Goal: Information Seeking & Learning: Learn about a topic

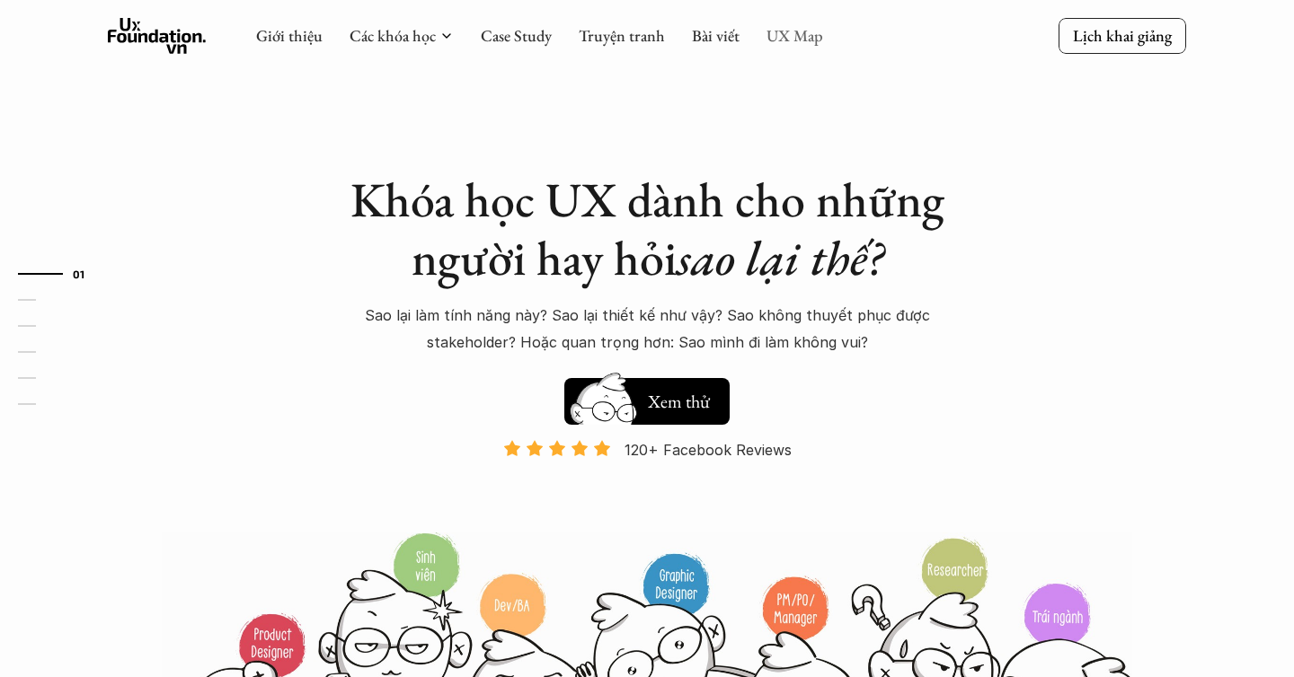
click at [809, 26] on link "UX Map" at bounding box center [794, 35] width 57 height 21
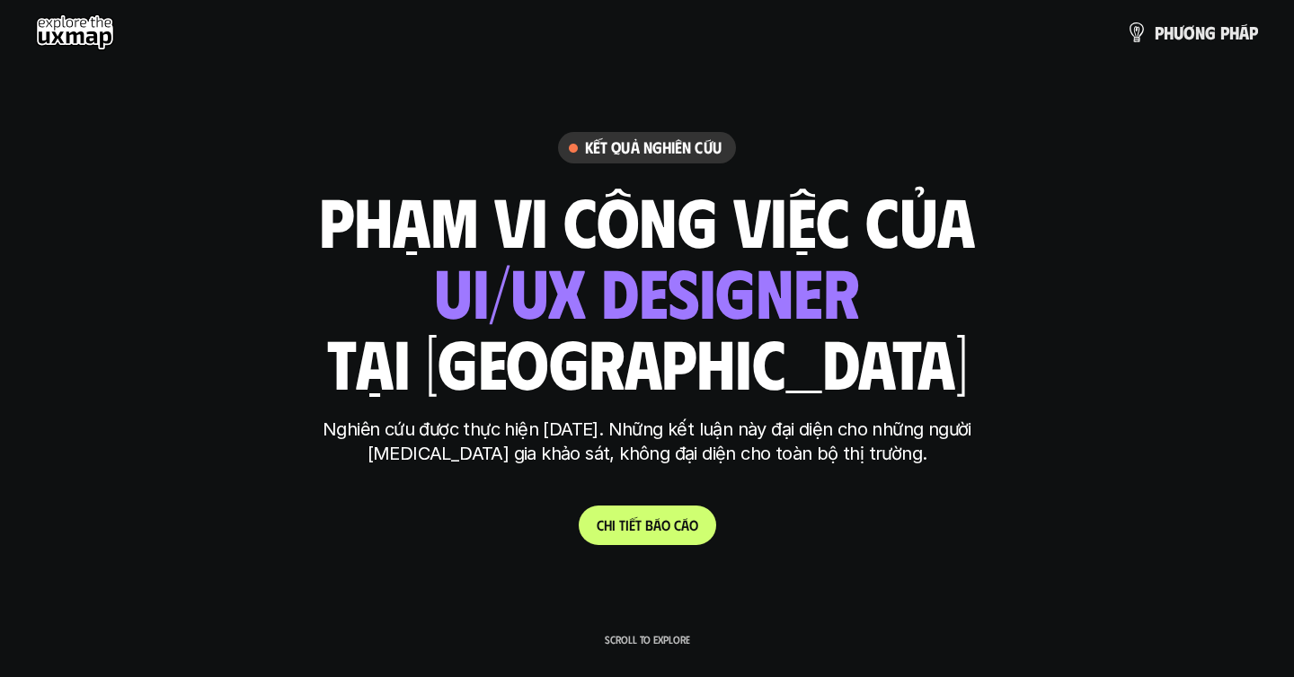
click at [661, 540] on link "C h i t i ế t b á o c á o" at bounding box center [647, 526] width 137 height 40
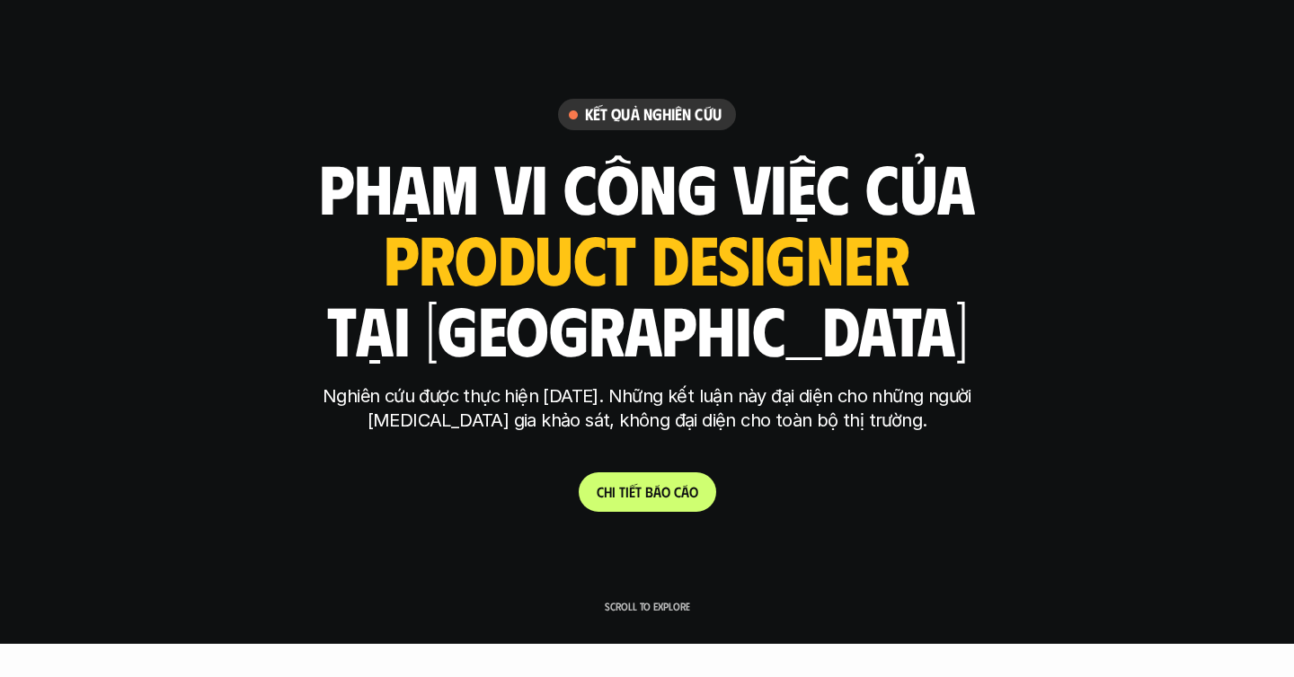
scroll to position [34, 0]
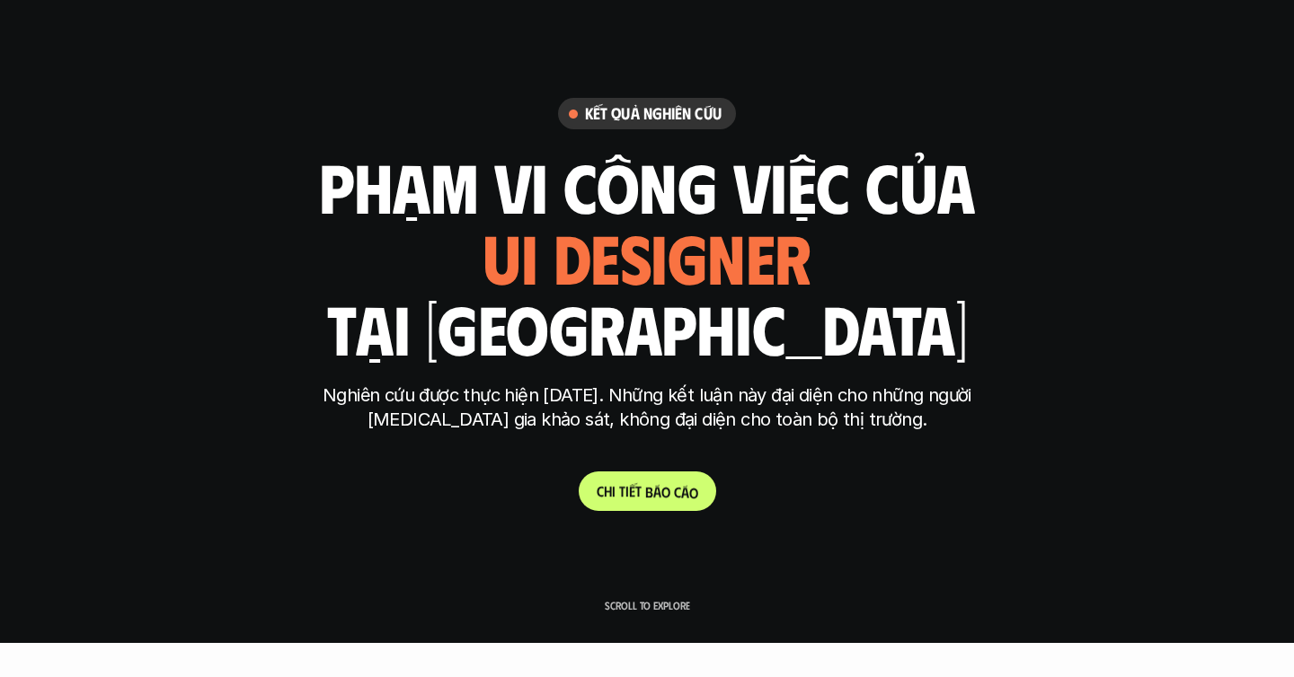
click at [653, 493] on p "C h i t i ế t b á o c á o" at bounding box center [648, 490] width 102 height 17
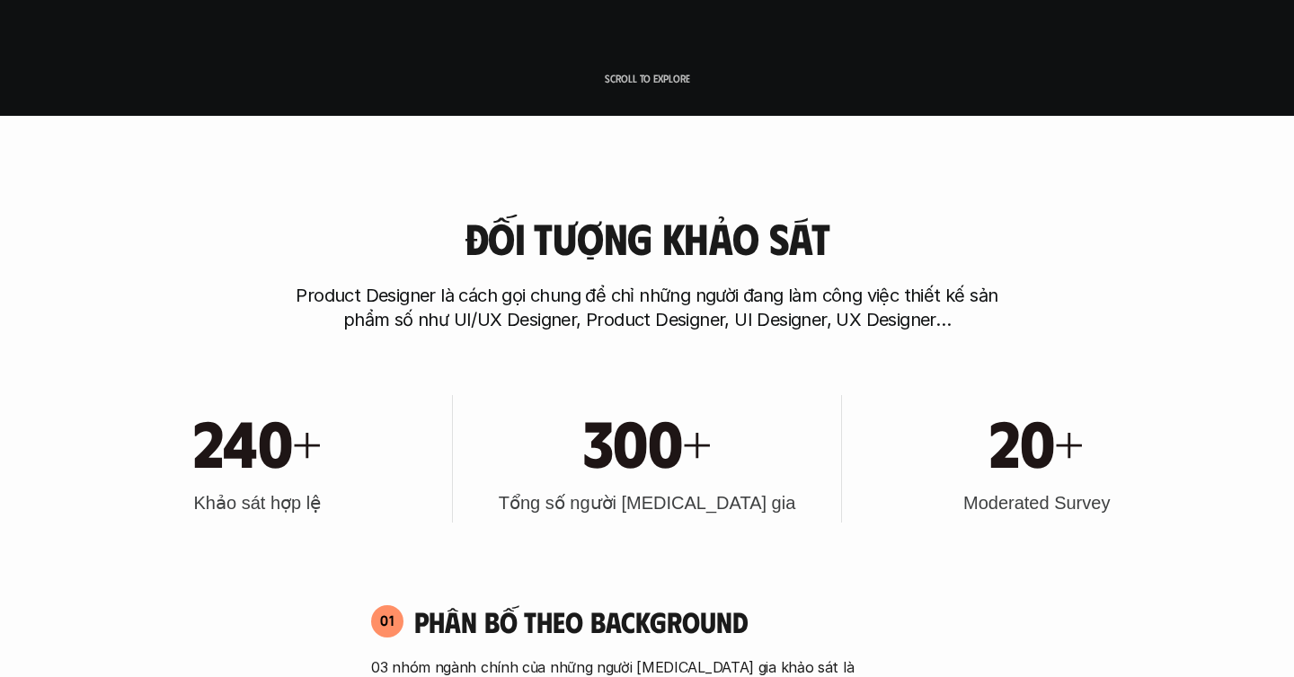
scroll to position [0, 0]
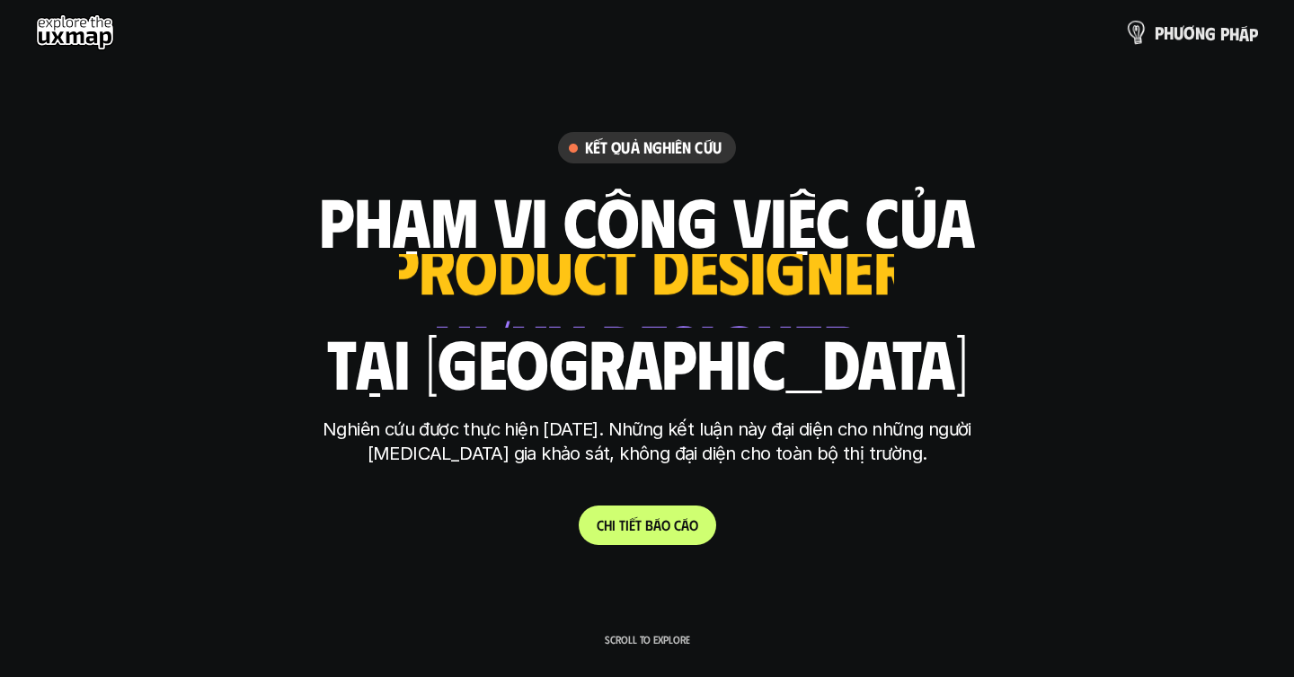
click at [1214, 24] on p "p h ư ơ n g p h á p" at bounding box center [1205, 32] width 103 height 20
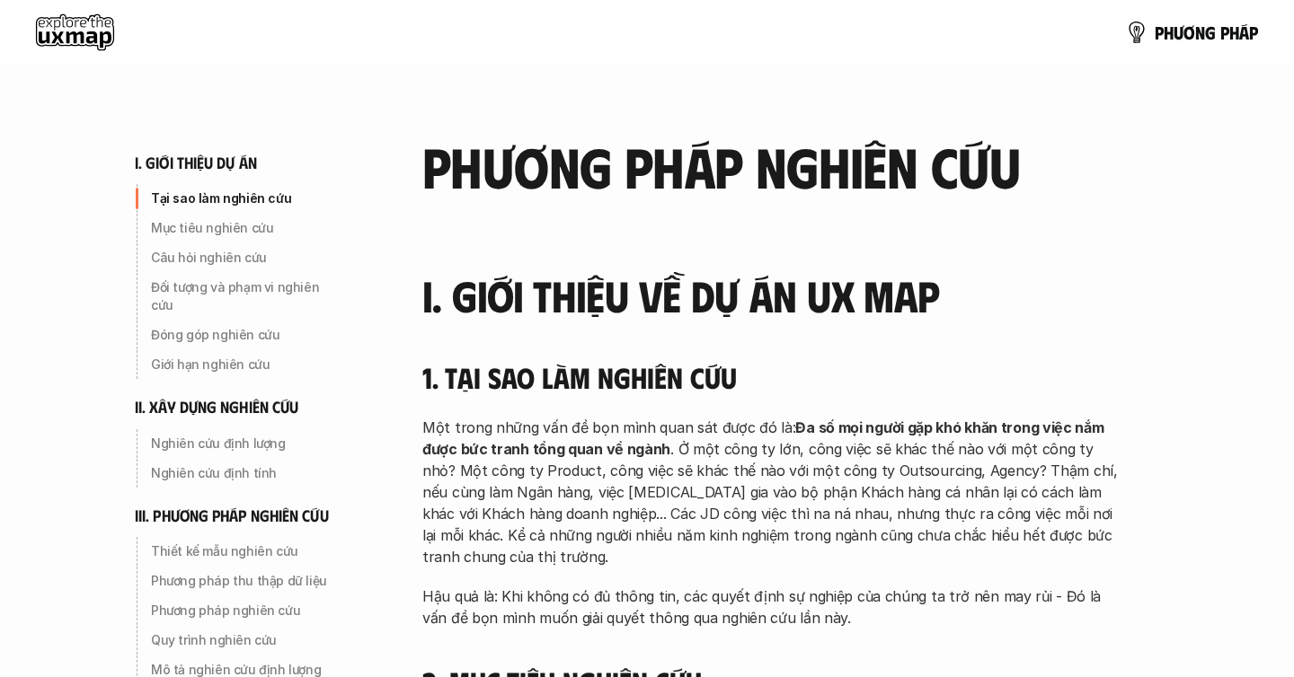
click at [71, 42] on use at bounding box center [75, 32] width 78 height 36
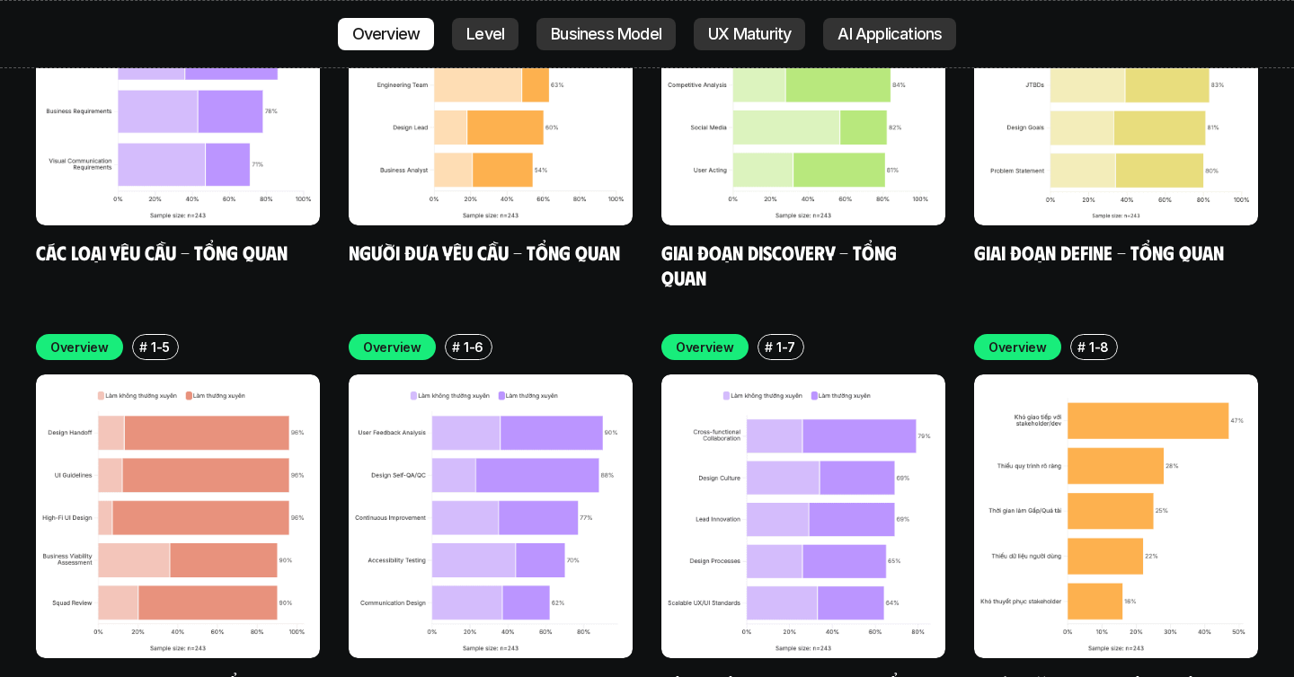
scroll to position [5399, 0]
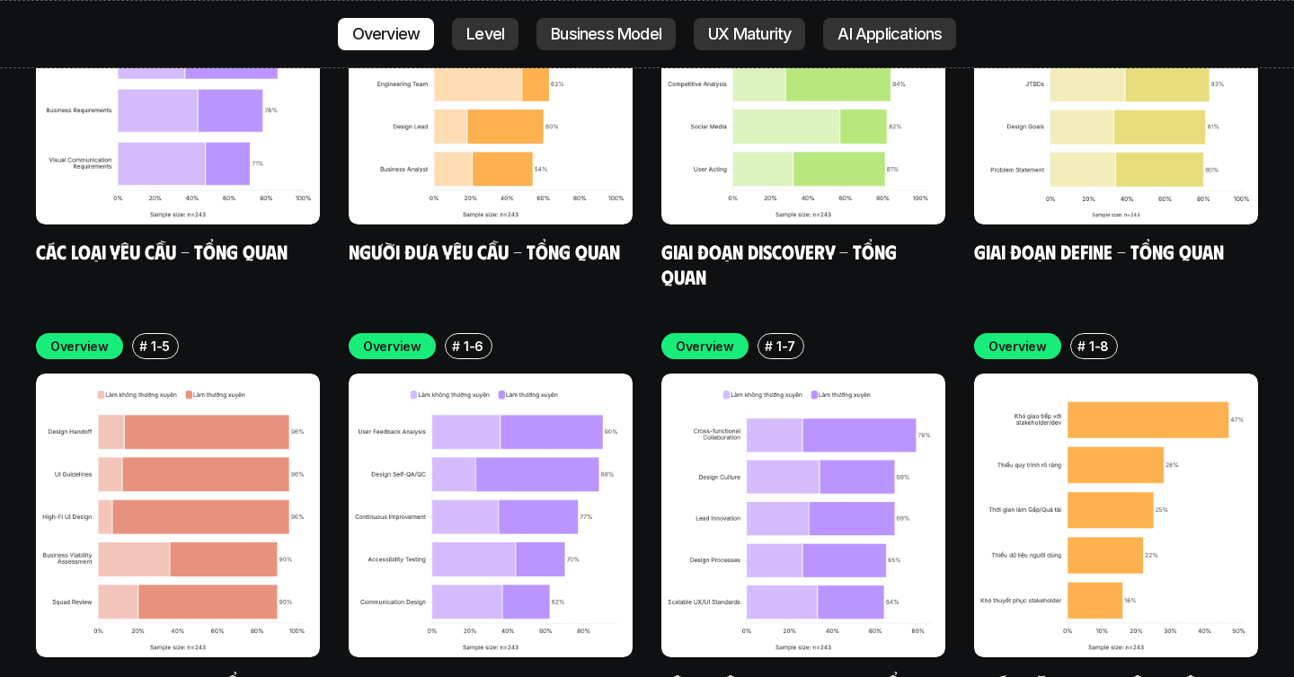
click at [753, 374] on img at bounding box center [803, 516] width 284 height 284
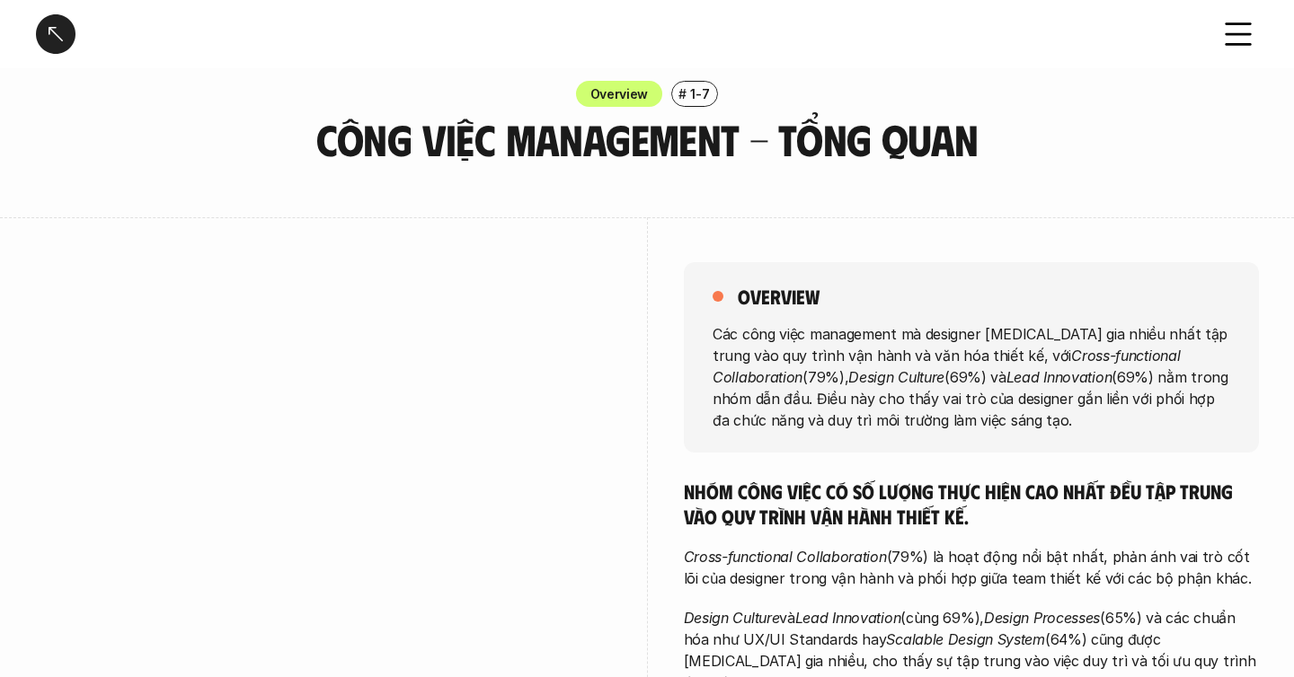
scroll to position [31, 0]
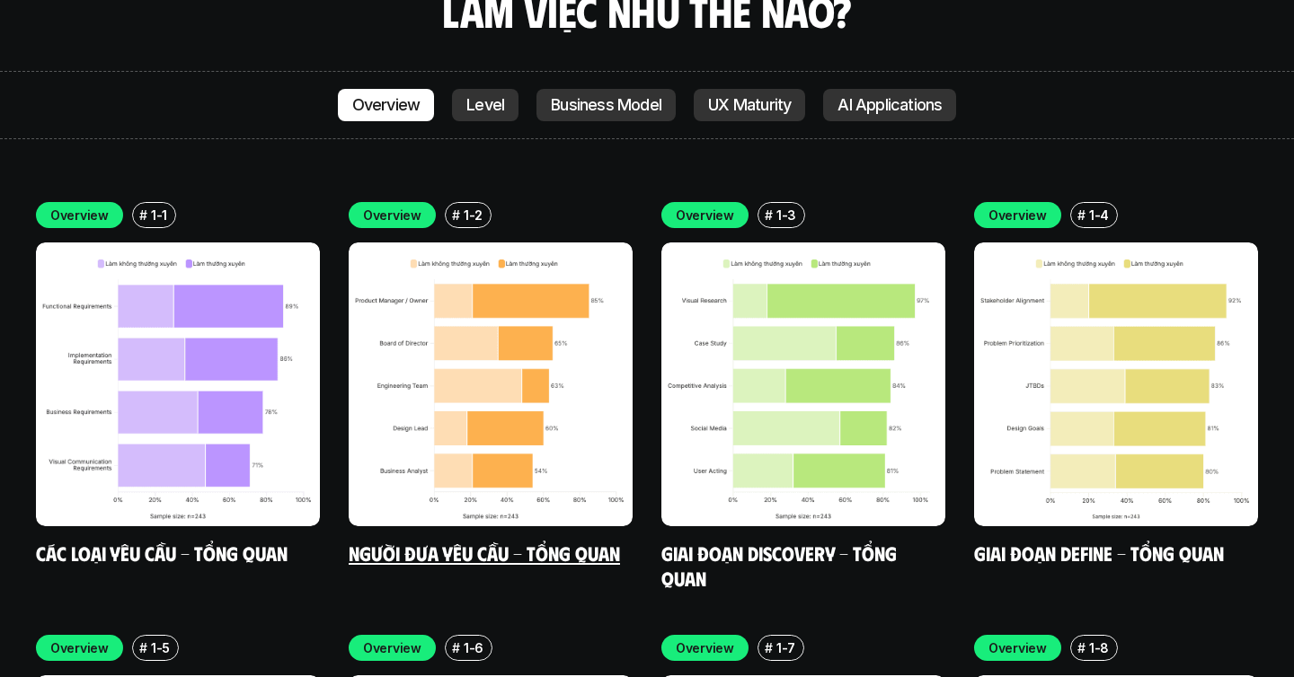
scroll to position [5086, 0]
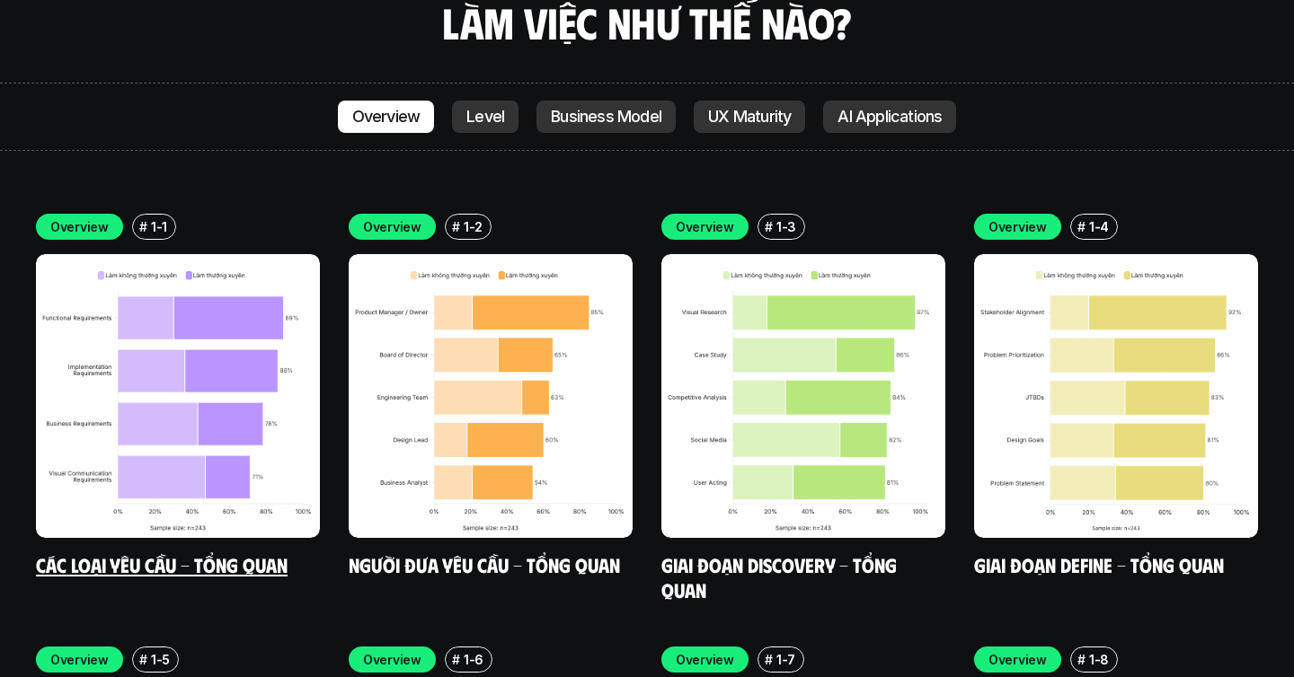
click at [187, 323] on img at bounding box center [178, 396] width 284 height 284
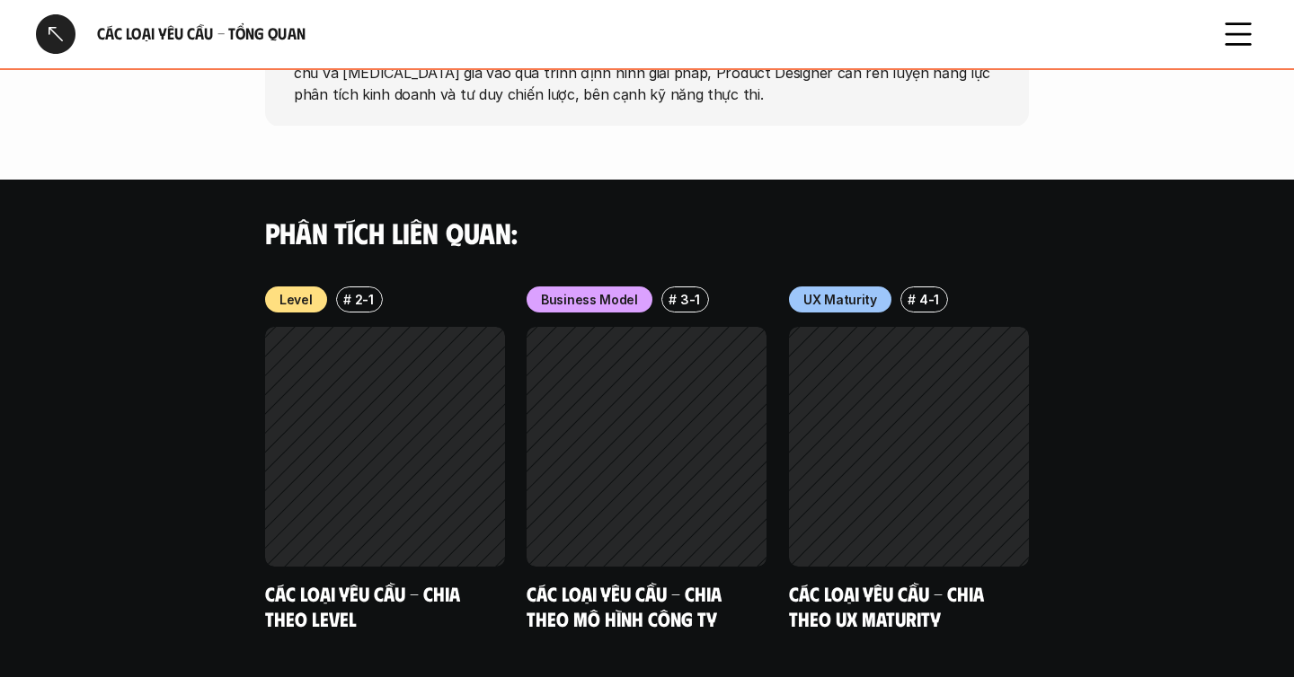
scroll to position [1823, 0]
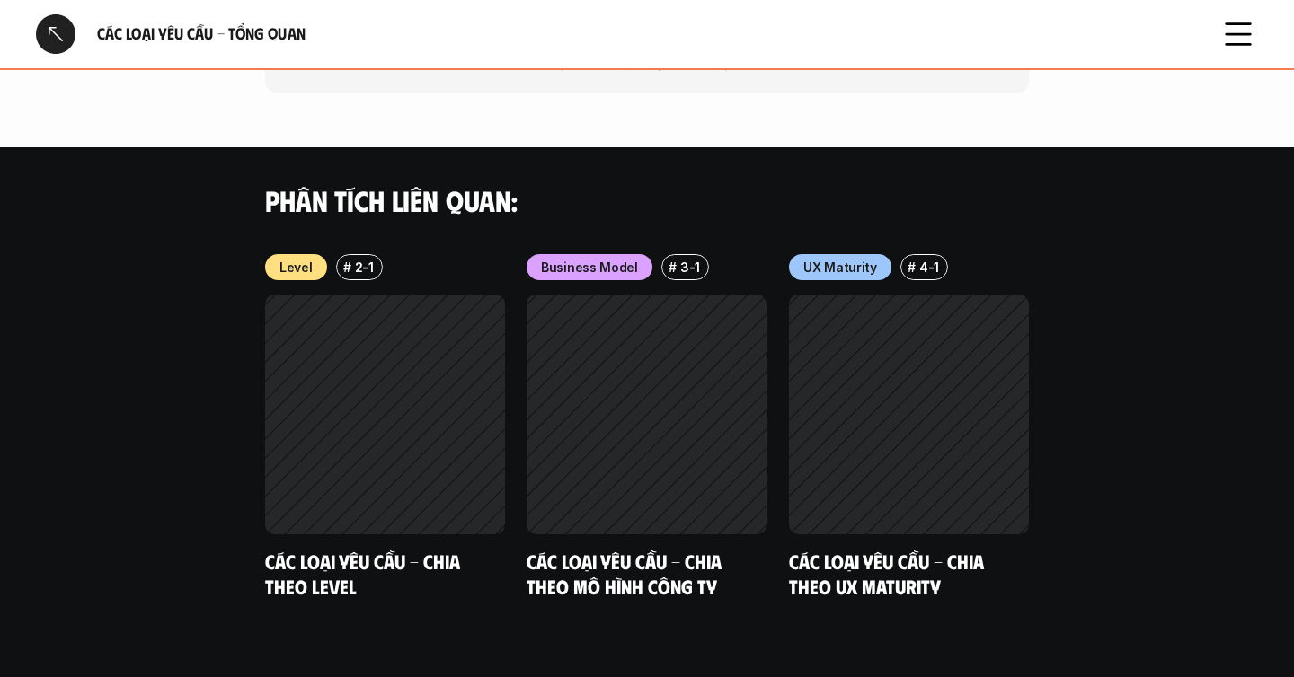
click at [395, 561] on div "Level # 2-1 Các loại yêu cầu - Chia theo level Business Model # 3-1 Các loại yê…" at bounding box center [647, 444] width 764 height 380
click at [1251, 48] on icon at bounding box center [1238, 34] width 40 height 40
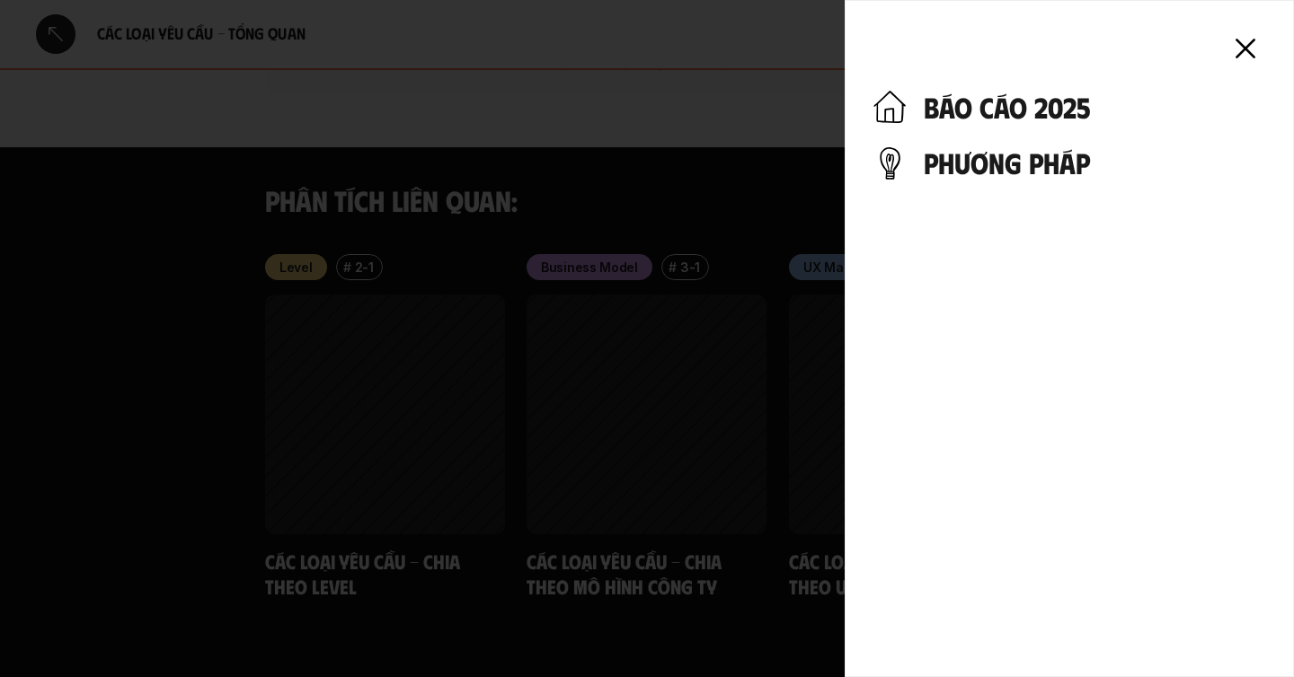
click at [1252, 46] on icon at bounding box center [1245, 49] width 40 height 40
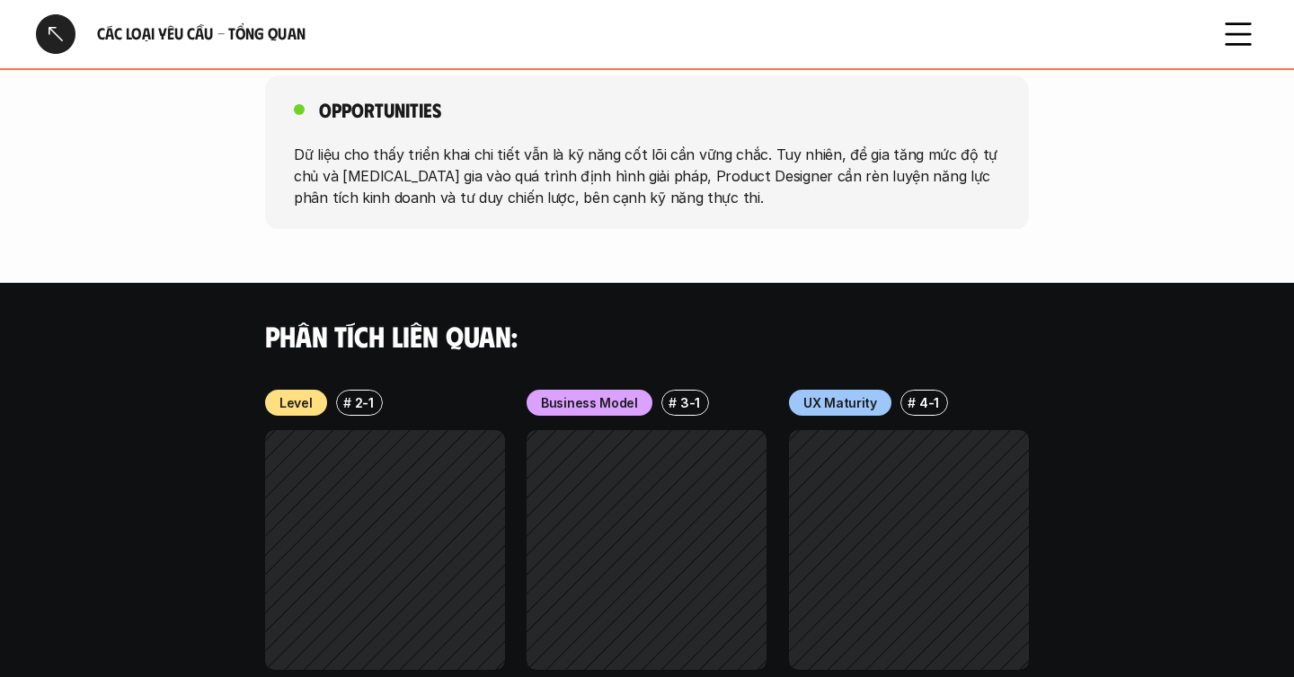
scroll to position [1478, 0]
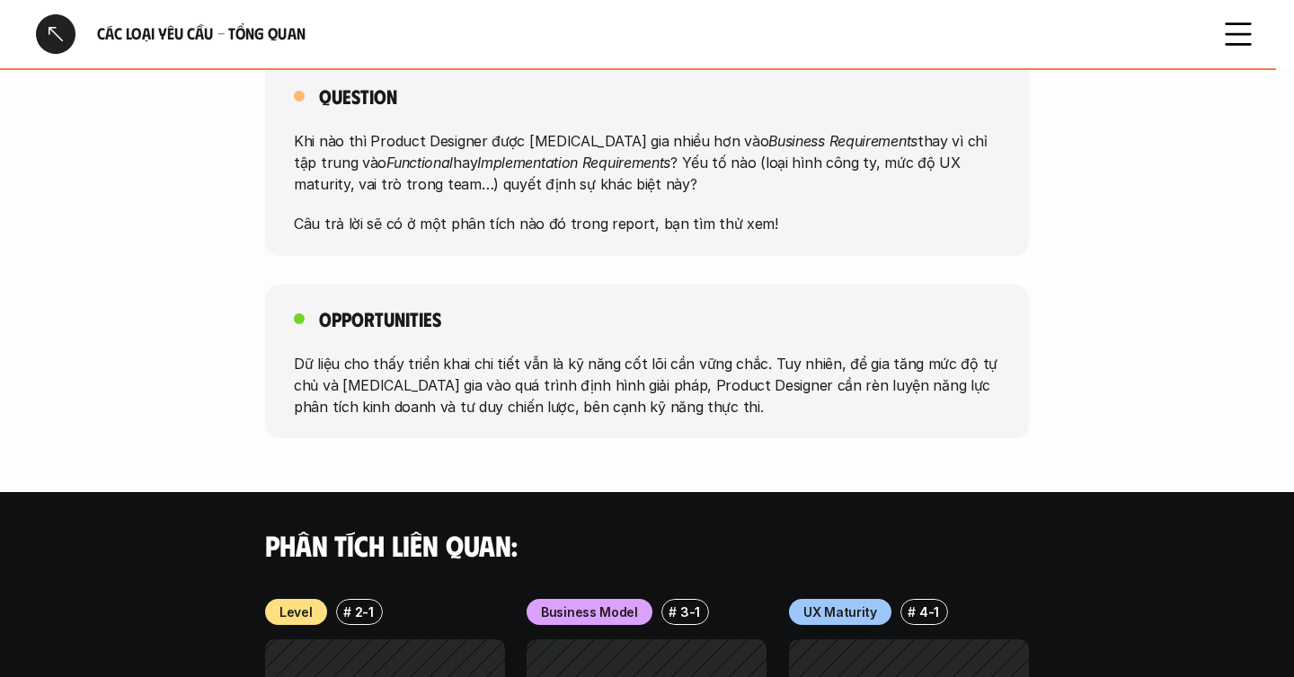
click at [1236, 40] on icon at bounding box center [1238, 34] width 40 height 40
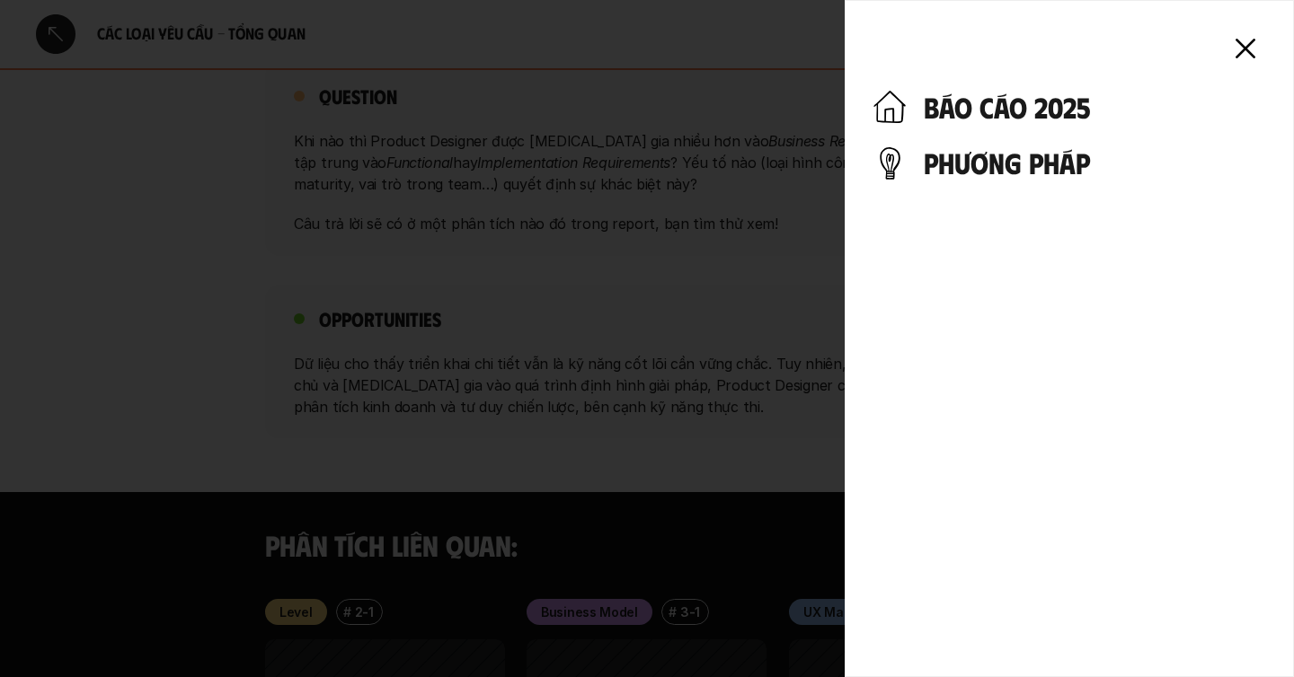
click at [981, 114] on h4 "báo cáo 2025" at bounding box center [1094, 107] width 341 height 34
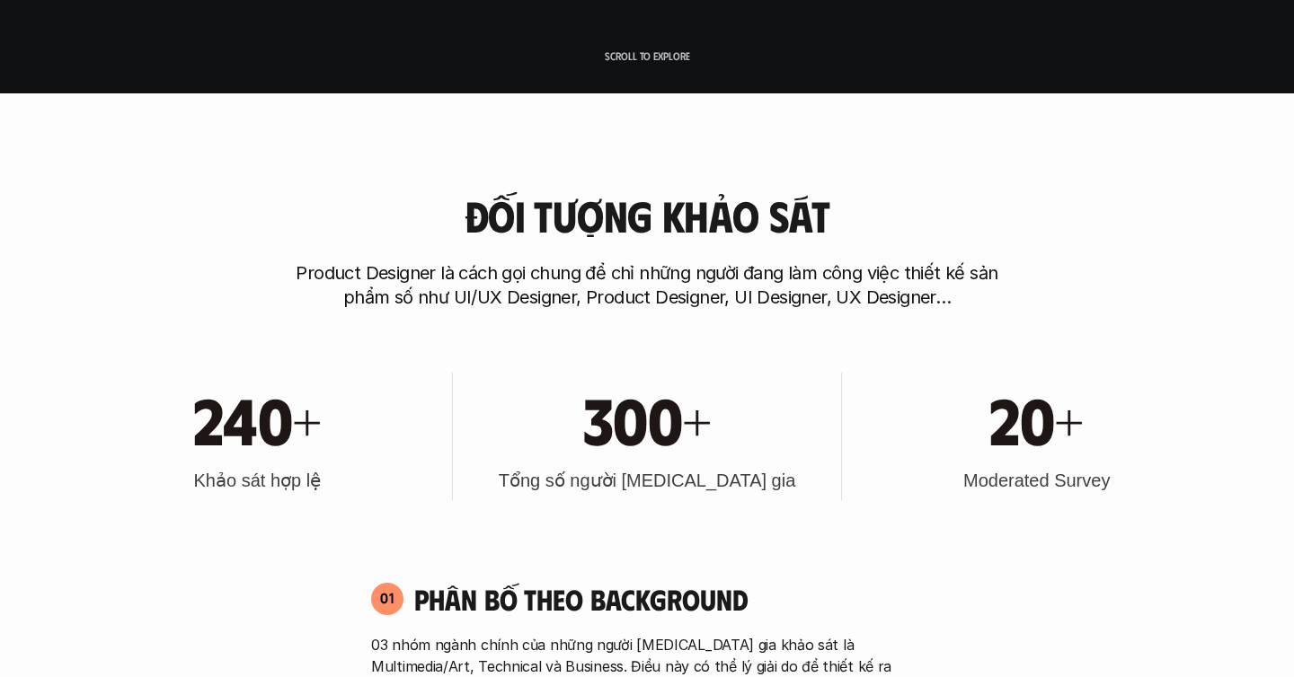
scroll to position [614, 0]
